Goal: Information Seeking & Learning: Check status

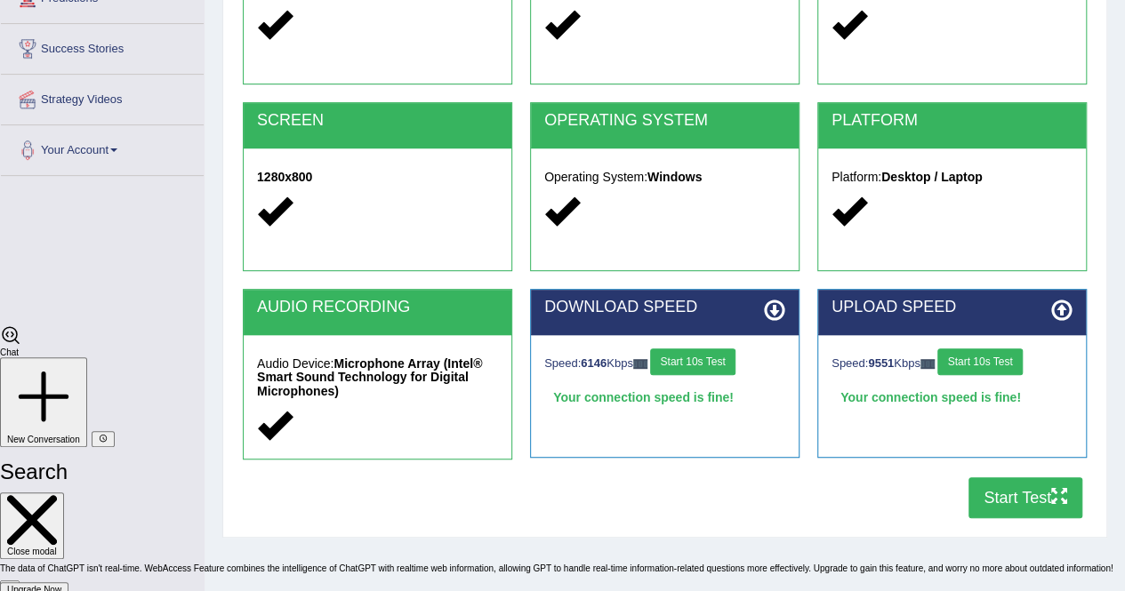
scroll to position [4125, 0]
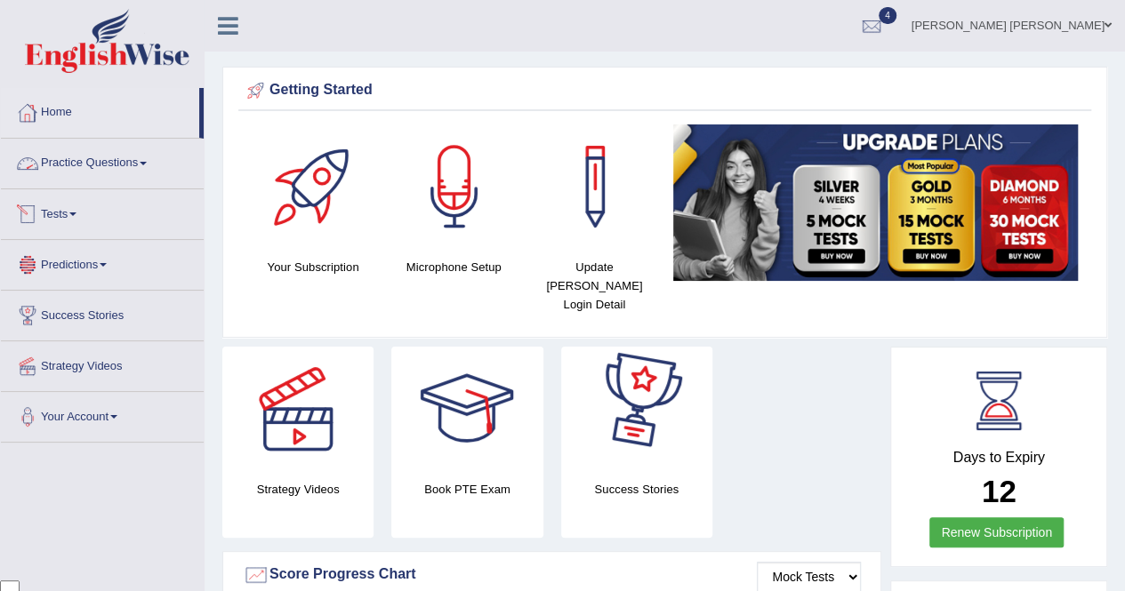
click at [67, 215] on link "Tests" at bounding box center [102, 211] width 203 height 44
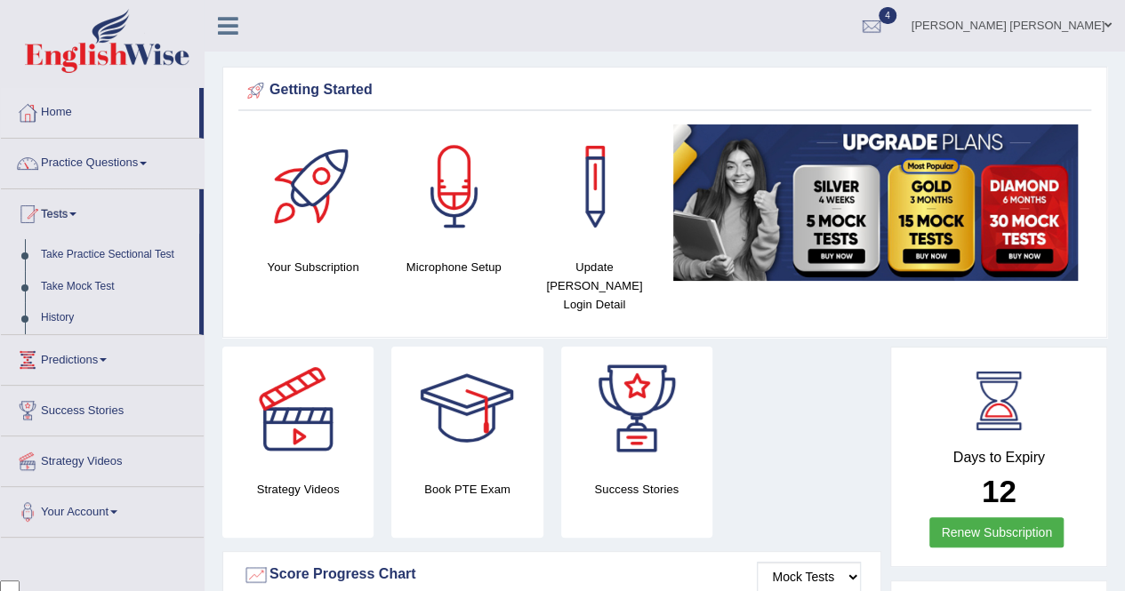
click at [85, 314] on link "History" at bounding box center [116, 318] width 166 height 32
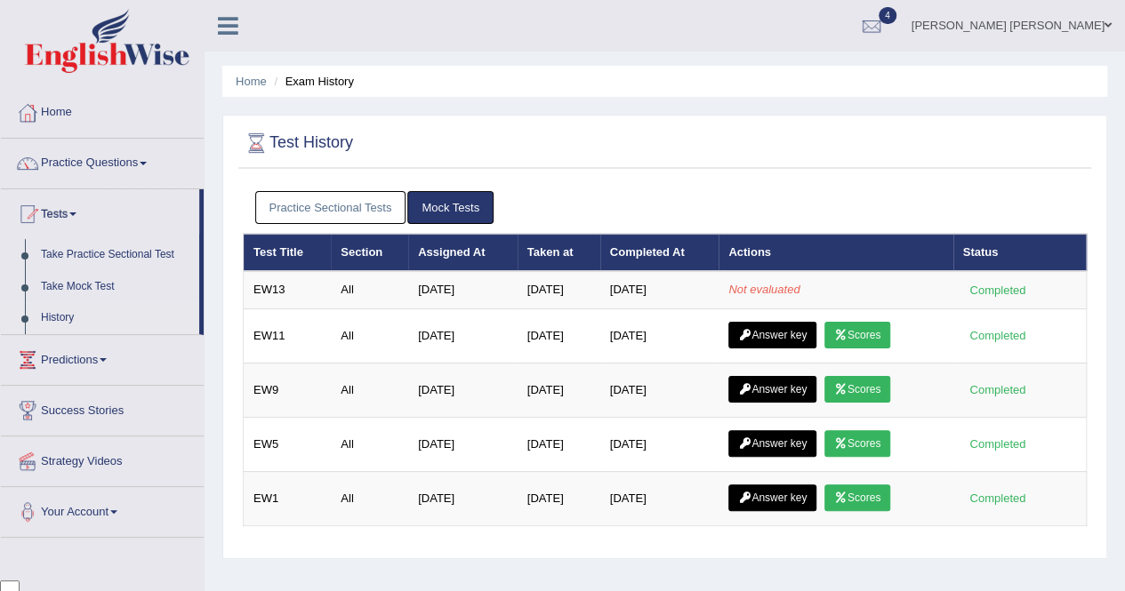
scroll to position [4125, 0]
click at [86, 310] on link "History" at bounding box center [116, 318] width 166 height 32
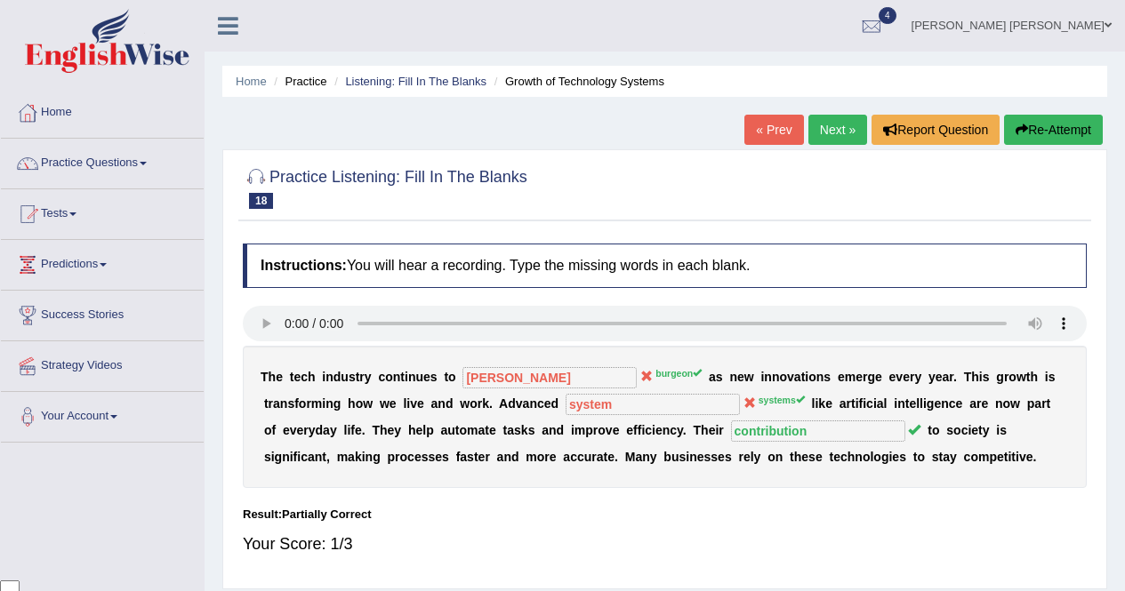
scroll to position [89, 0]
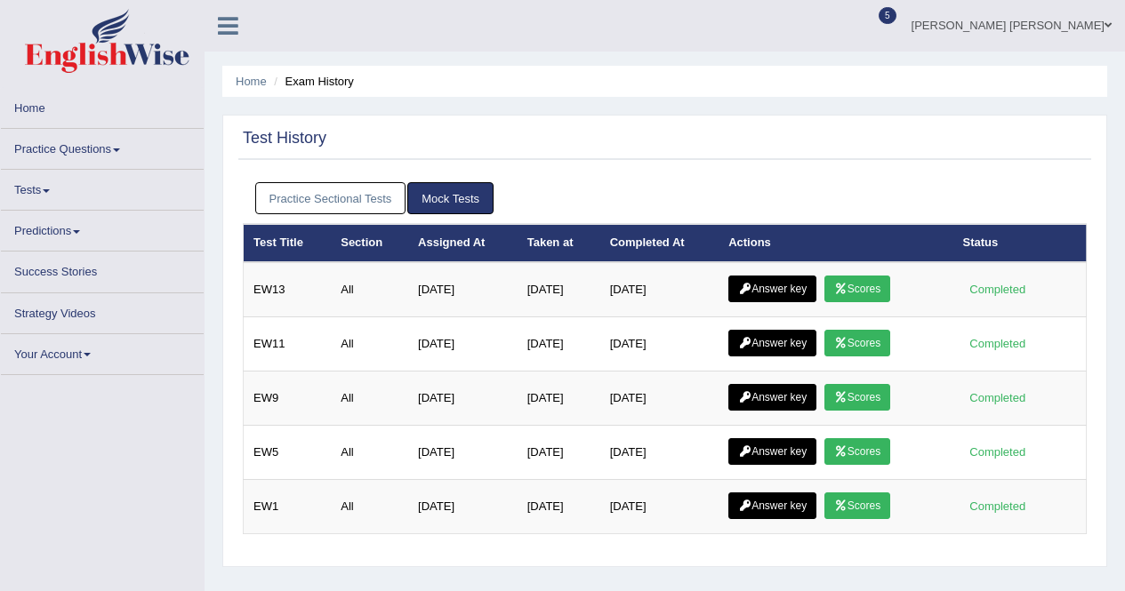
click at [86, 310] on link "Strategy Videos" at bounding box center [102, 310] width 203 height 35
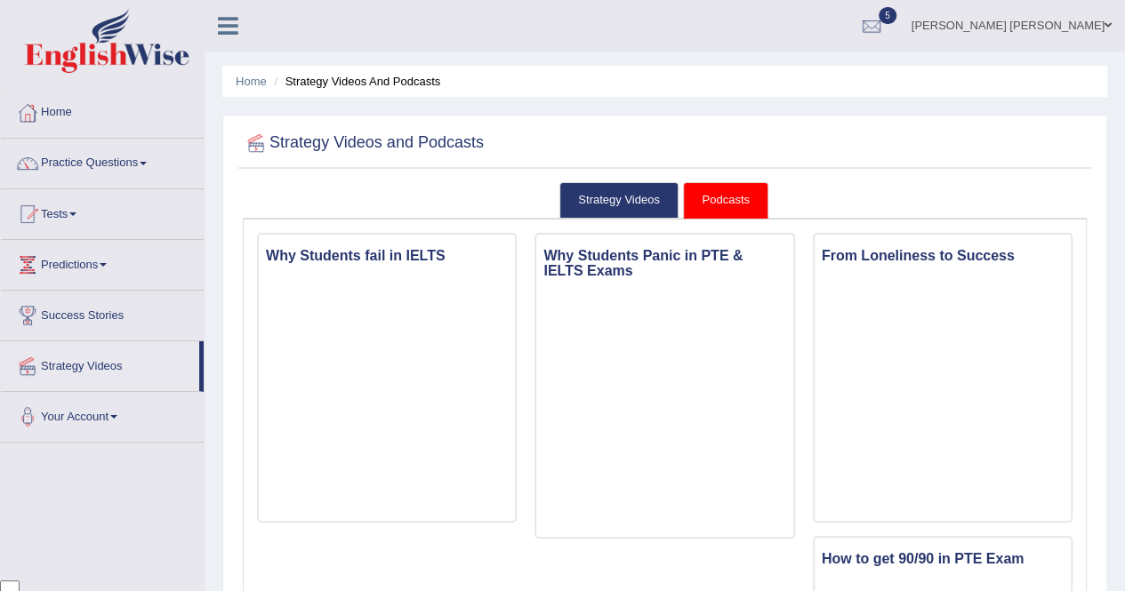
scroll to position [4125, 0]
click at [108, 204] on link "Tests" at bounding box center [102, 211] width 203 height 44
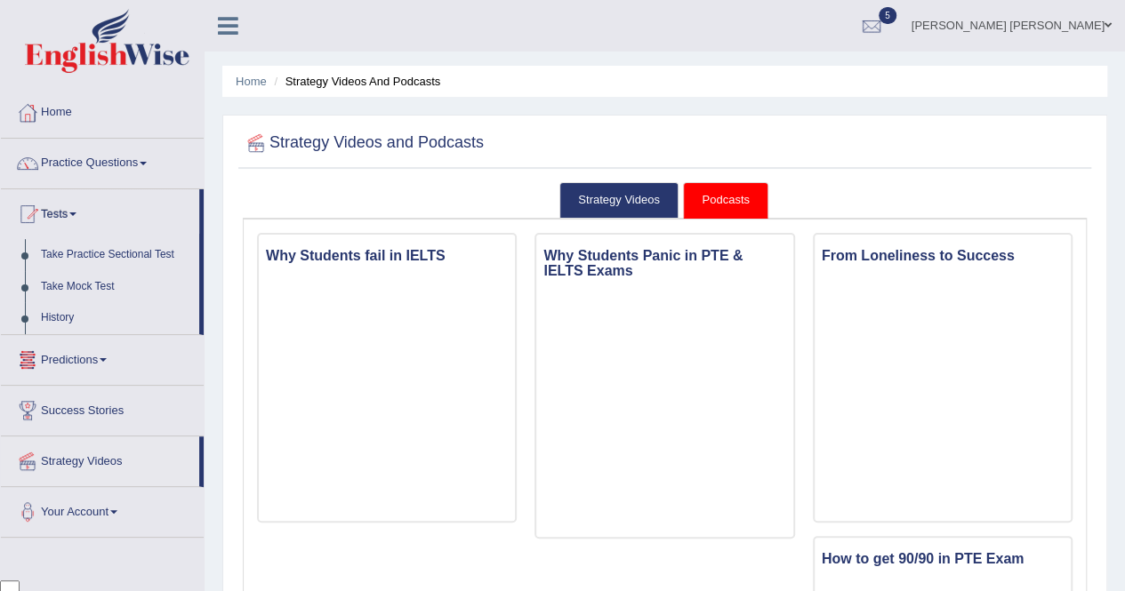
click at [61, 321] on link "History" at bounding box center [116, 318] width 166 height 32
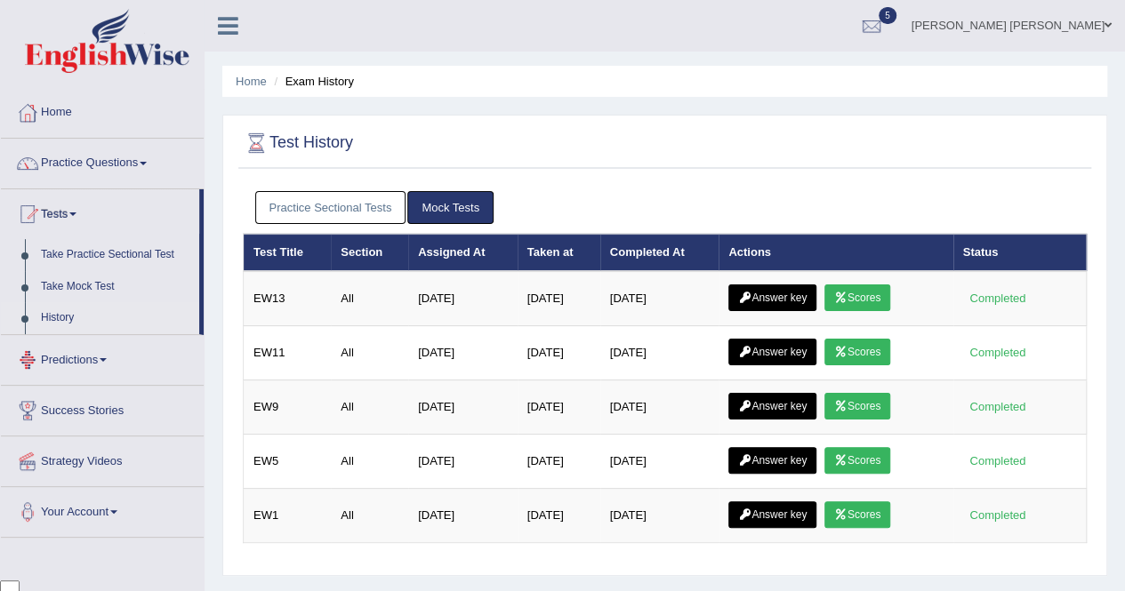
scroll to position [4125, 0]
click at [875, 285] on link "Scores" at bounding box center [857, 297] width 66 height 27
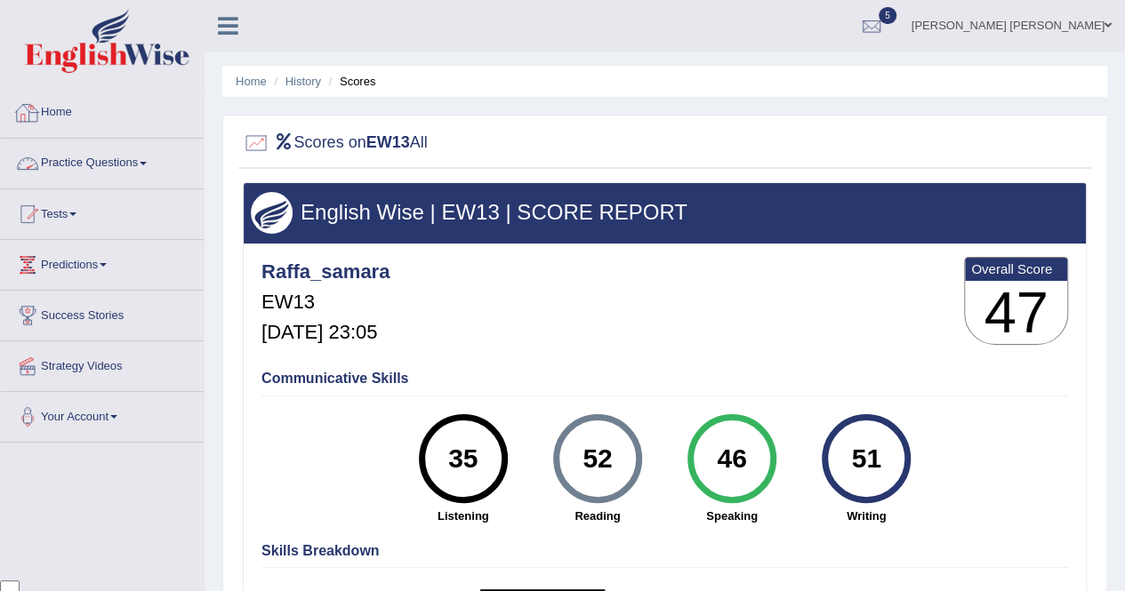
click at [302, 81] on link "History" at bounding box center [303, 81] width 36 height 13
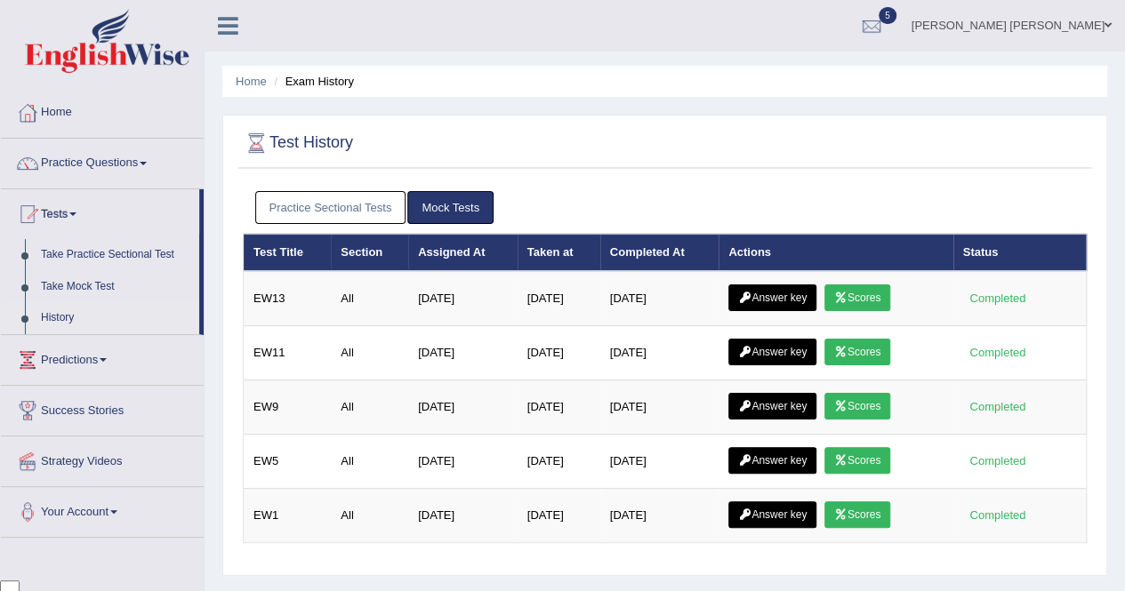
scroll to position [4125, 0]
click at [847, 348] on icon at bounding box center [840, 352] width 13 height 11
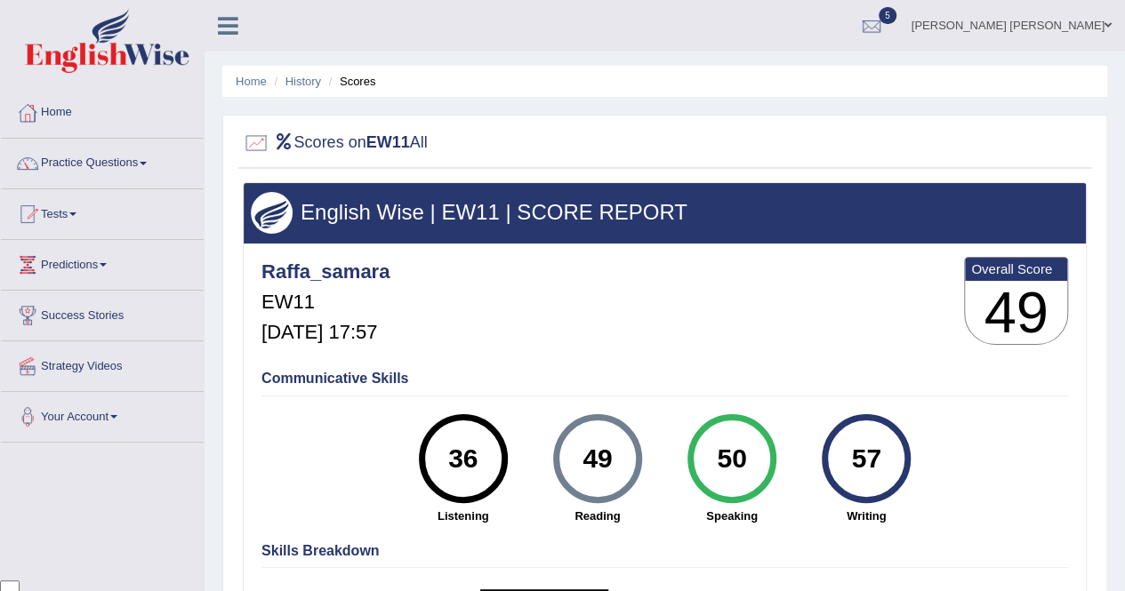
scroll to position [4125, 0]
click at [296, 84] on link "History" at bounding box center [303, 81] width 36 height 13
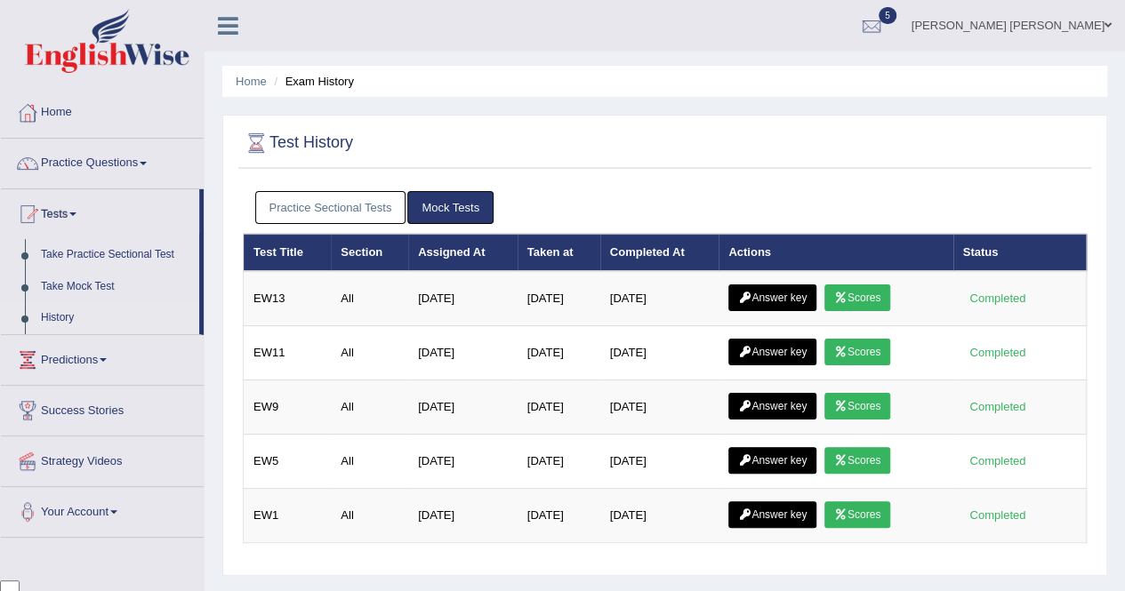
click at [864, 291] on link "Scores" at bounding box center [857, 297] width 66 height 27
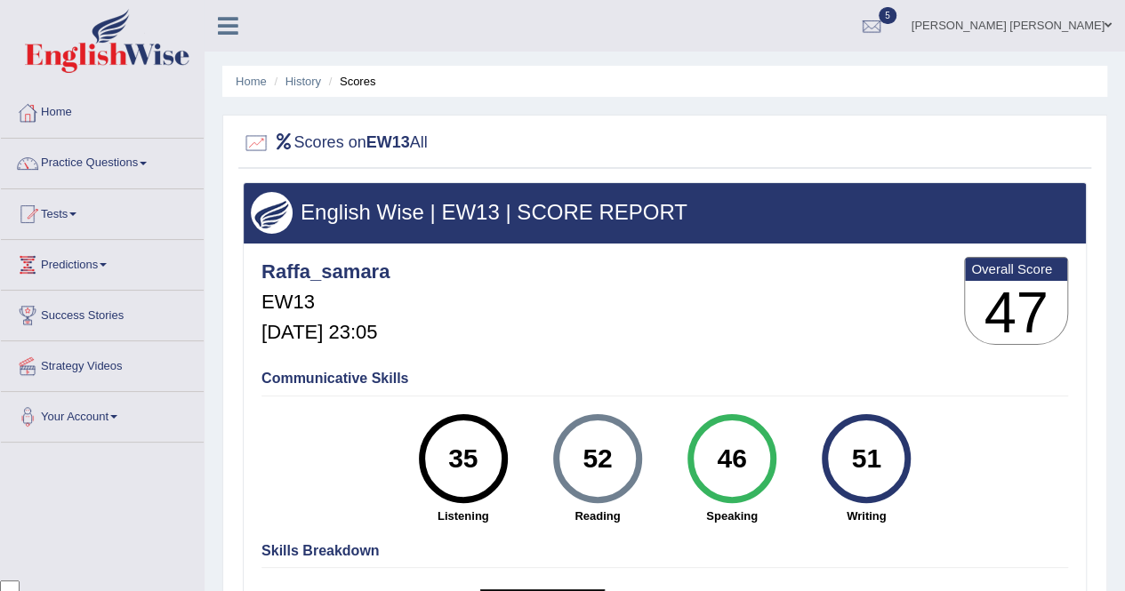
scroll to position [4125, 0]
click at [311, 81] on link "History" at bounding box center [303, 81] width 36 height 13
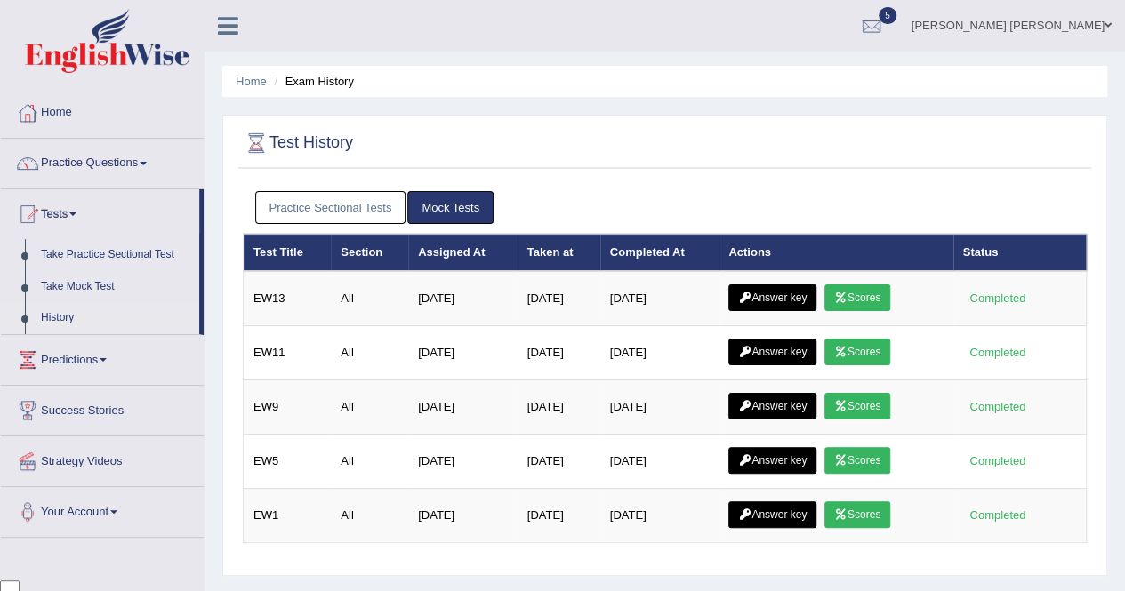
scroll to position [4125, 0]
click at [861, 339] on link "Scores" at bounding box center [857, 352] width 66 height 27
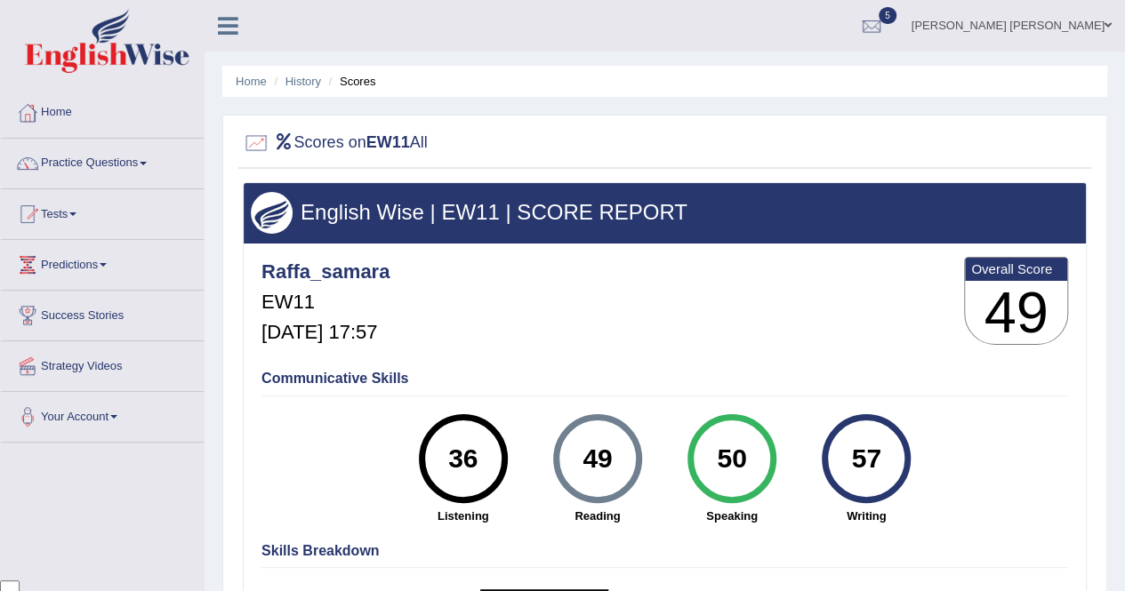
scroll to position [4125, 0]
click at [363, 78] on li "Scores" at bounding box center [350, 81] width 52 height 17
click at [307, 82] on link "History" at bounding box center [303, 81] width 36 height 13
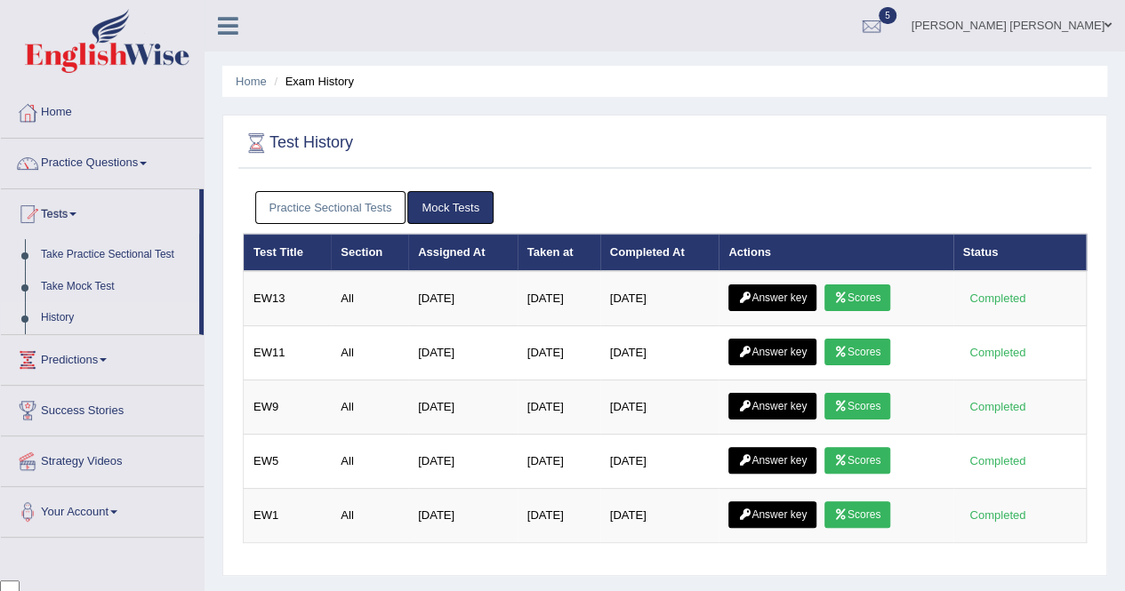
scroll to position [4125, 0]
click at [861, 303] on link "Scores" at bounding box center [857, 297] width 66 height 27
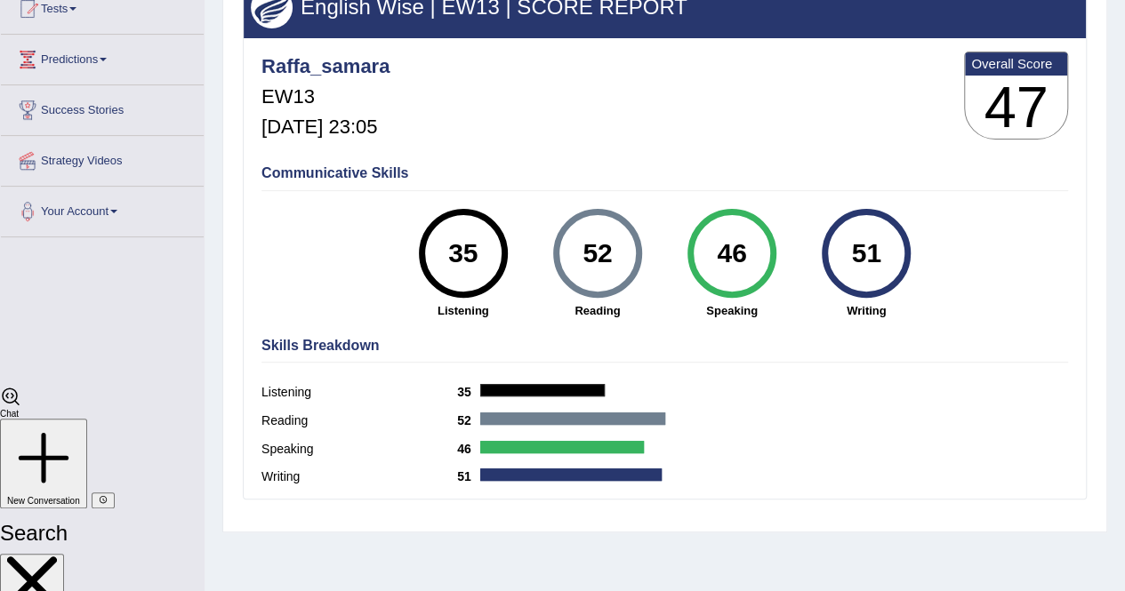
scroll to position [178, 0]
